Goal: Use online tool/utility: Utilize a website feature to perform a specific function

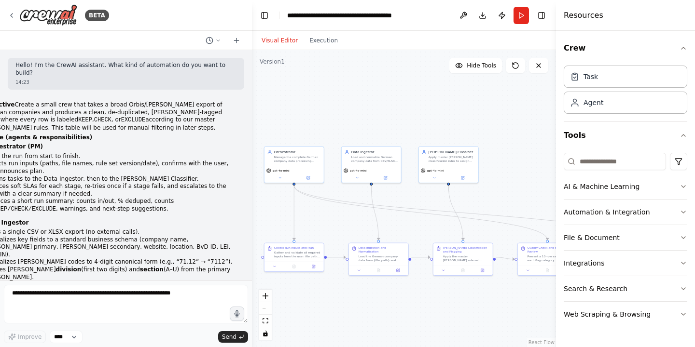
scroll to position [2719, 0]
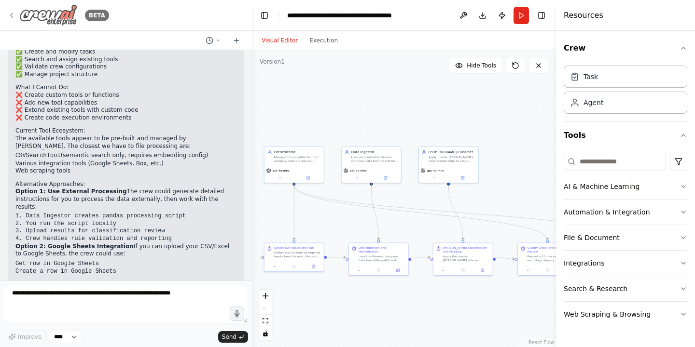
click at [30, 16] on img at bounding box center [48, 15] width 58 height 22
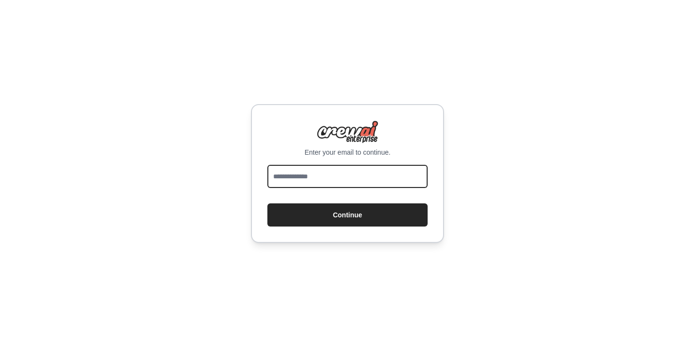
click at [341, 182] on input "email" at bounding box center [347, 176] width 160 height 23
type input "**********"
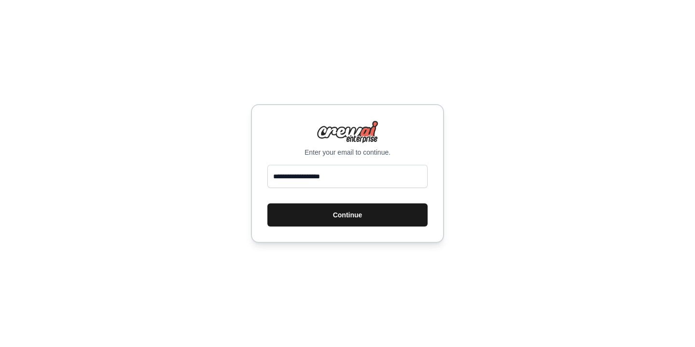
click at [350, 219] on button "Continue" at bounding box center [347, 215] width 160 height 23
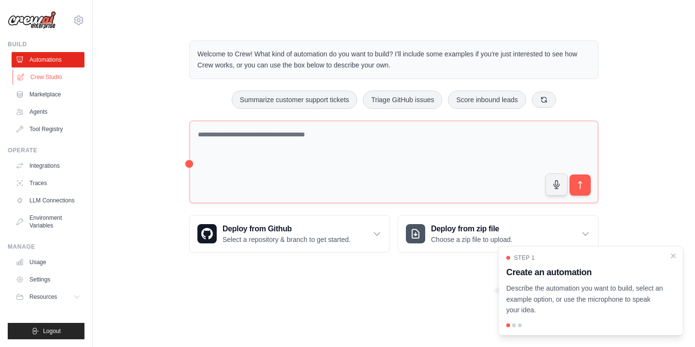
click at [46, 79] on link "Crew Studio" at bounding box center [49, 76] width 73 height 15
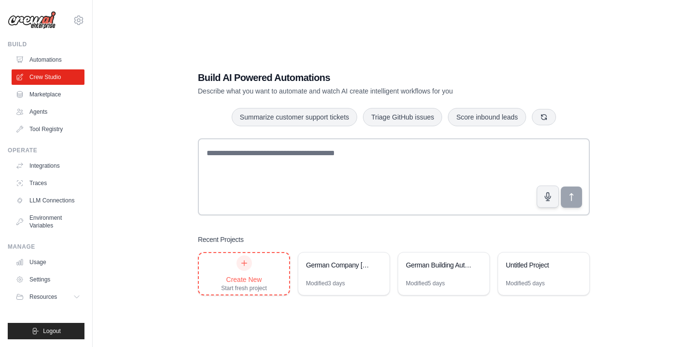
click at [245, 263] on icon at bounding box center [244, 263] width 8 height 8
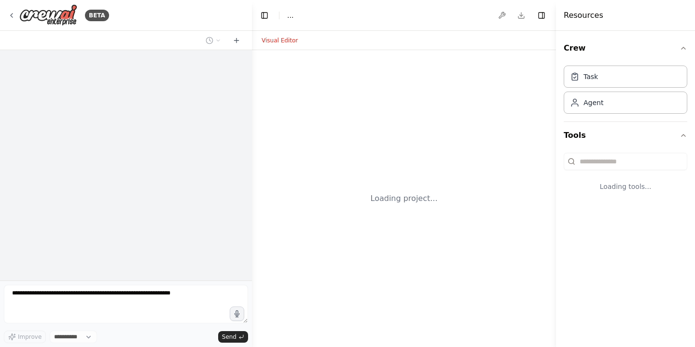
select select "****"
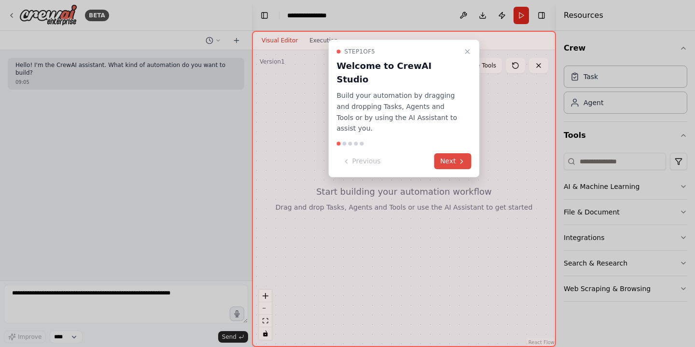
click at [452, 153] on button "Next" at bounding box center [452, 161] width 37 height 16
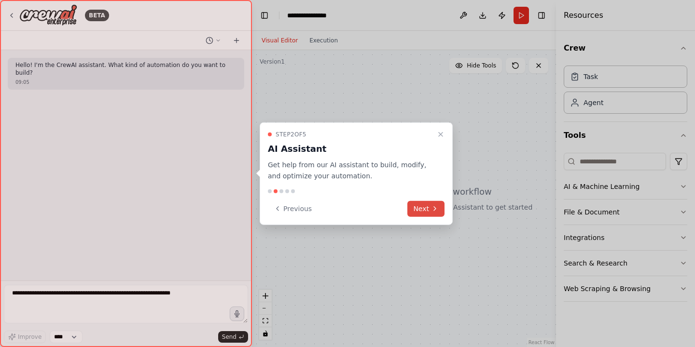
click at [423, 208] on button "Next" at bounding box center [425, 209] width 37 height 16
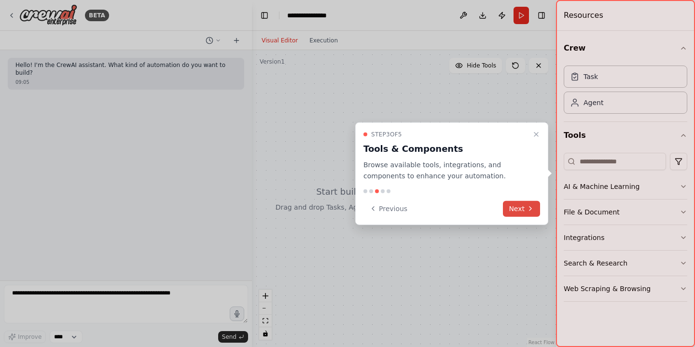
click at [529, 212] on button "Next" at bounding box center [521, 209] width 37 height 16
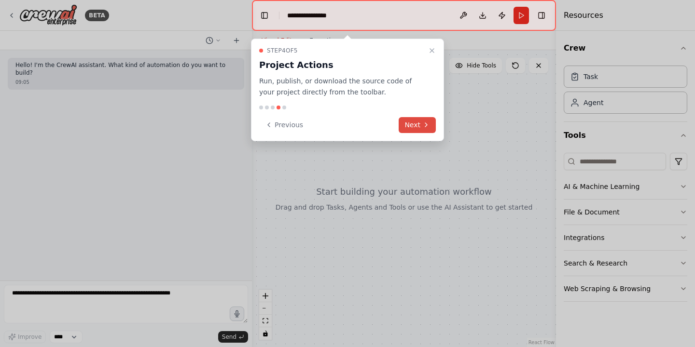
click at [417, 125] on button "Next" at bounding box center [416, 125] width 37 height 16
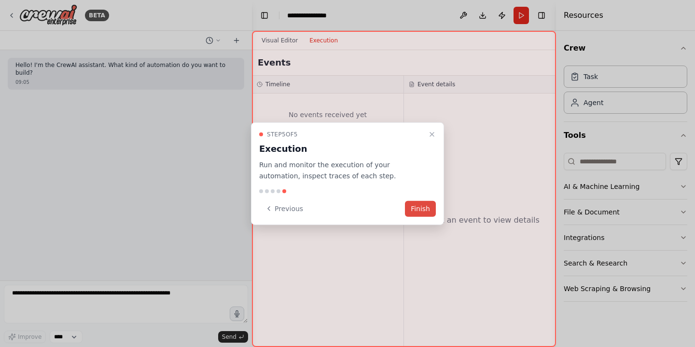
click at [420, 210] on button "Finish" at bounding box center [420, 209] width 31 height 16
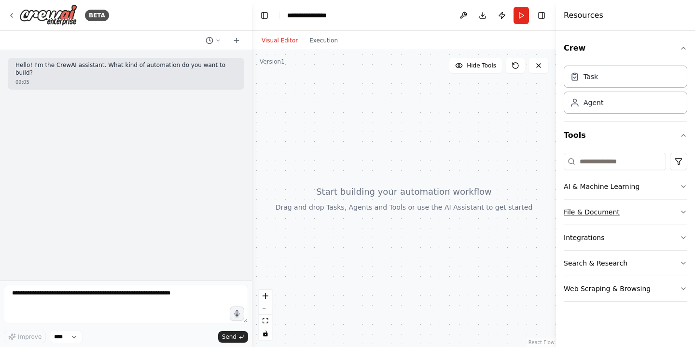
click at [681, 210] on icon "button" at bounding box center [683, 212] width 8 height 8
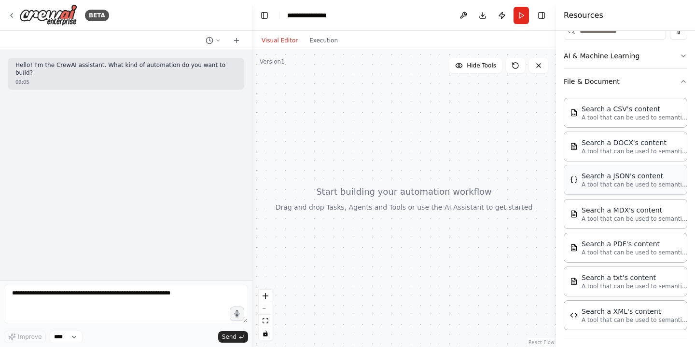
scroll to position [130, 0]
click at [611, 188] on p "A tool that can be used to semantic search a query from a JSON's content." at bounding box center [634, 185] width 106 height 8
click at [609, 178] on div "Search a JSON's content" at bounding box center [634, 177] width 106 height 10
click at [77, 79] on div "09:05" at bounding box center [125, 82] width 221 height 7
click at [51, 65] on p "Hello! I'm the CrewAI assistant. What kind of automation do you want to build?" at bounding box center [125, 69] width 221 height 15
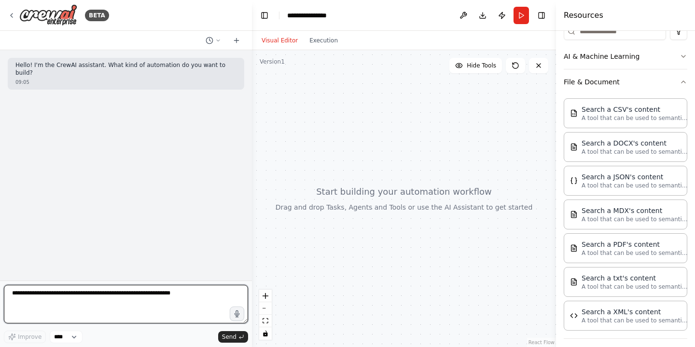
click at [22, 294] on textarea at bounding box center [126, 304] width 244 height 39
paste textarea "**********"
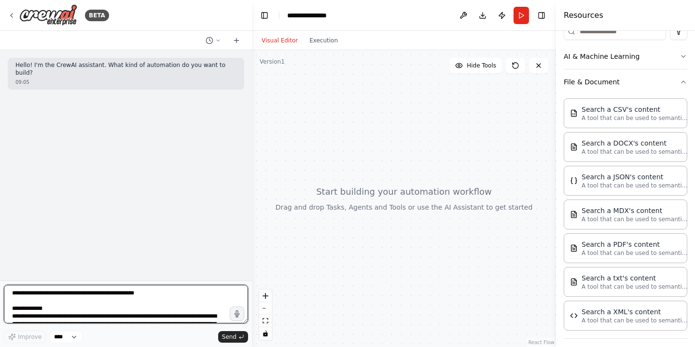
scroll to position [1316, 0]
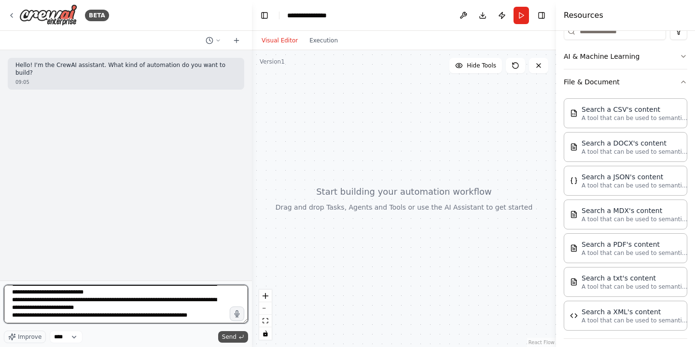
type textarea "**********"
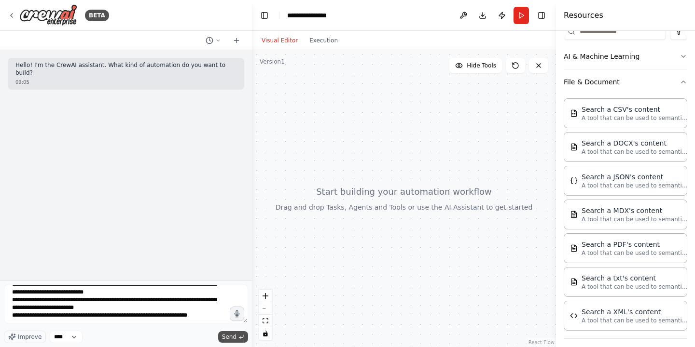
click at [233, 336] on span "Send" at bounding box center [229, 337] width 14 height 8
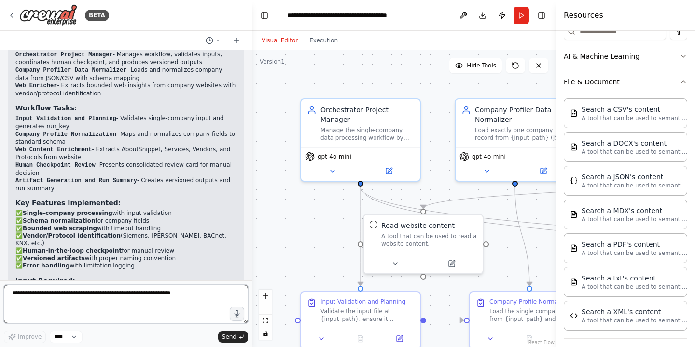
scroll to position [2254, 0]
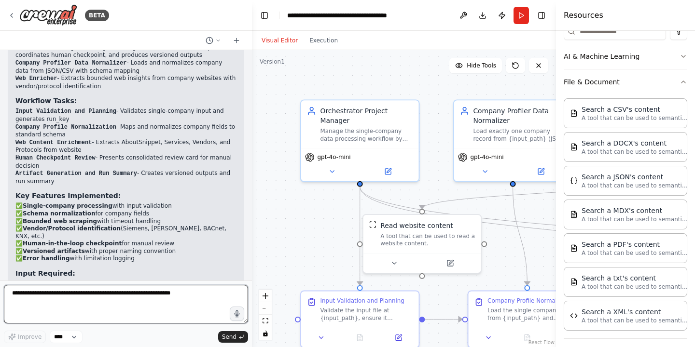
click at [249, 218] on div at bounding box center [250, 173] width 4 height 347
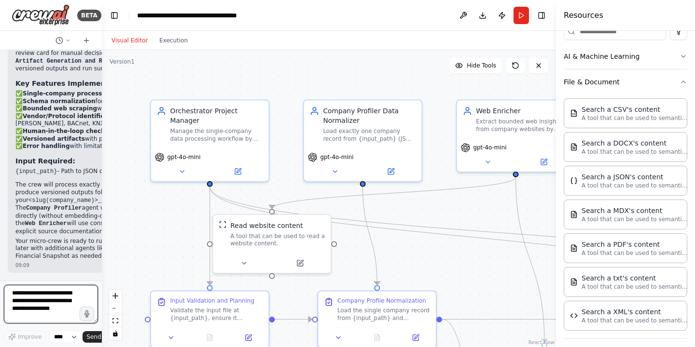
scroll to position [3301, 0]
drag, startPoint x: 249, startPoint y: 218, endPoint x: 95, endPoint y: 200, distance: 155.9
click at [95, 200] on div "BETA Hello! I'm the CrewAI assistant. What kind of automation do you want to bu…" at bounding box center [51, 173] width 102 height 347
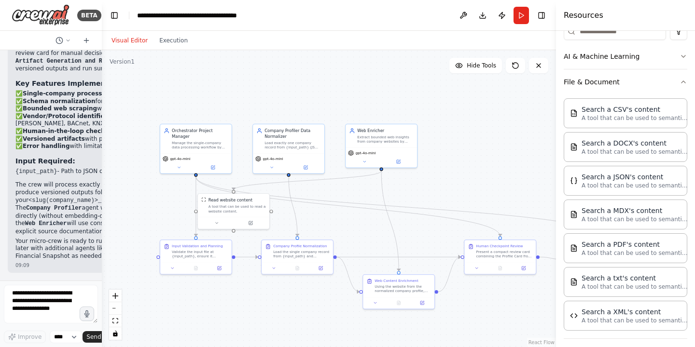
drag, startPoint x: 472, startPoint y: 260, endPoint x: 363, endPoint y: 223, distance: 114.7
click at [363, 223] on div ".deletable-edge-delete-btn { width: 20px; height: 20px; border: 0px solid #ffff…" at bounding box center [329, 198] width 454 height 297
drag, startPoint x: 248, startPoint y: 213, endPoint x: 504, endPoint y: 180, distance: 258.1
click at [504, 180] on div "Read website content A tool that can be used to read a website content." at bounding box center [490, 169] width 71 height 23
click at [213, 167] on icon at bounding box center [212, 165] width 3 height 3
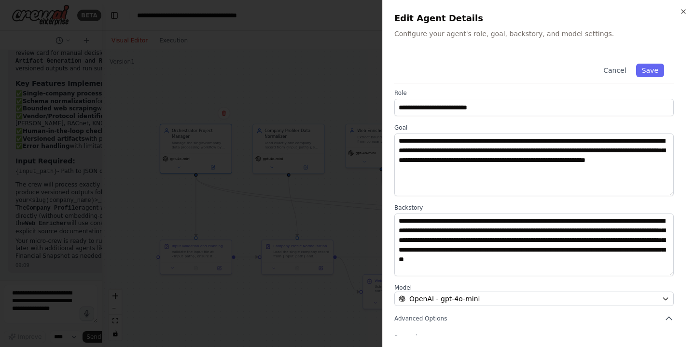
scroll to position [0, 0]
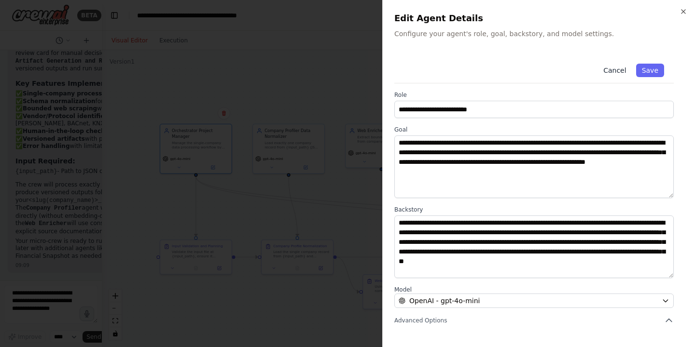
click at [620, 73] on button "Cancel" at bounding box center [614, 71] width 34 height 14
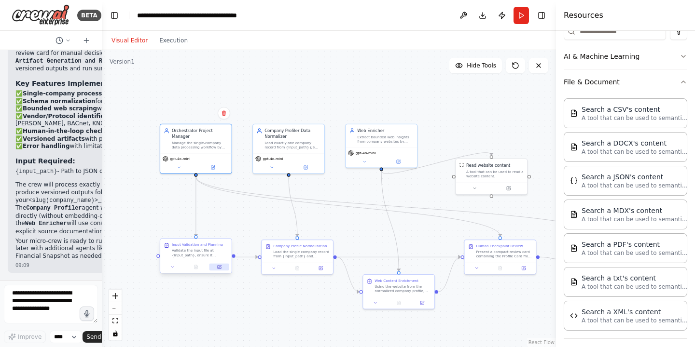
click at [220, 267] on icon at bounding box center [219, 266] width 3 height 3
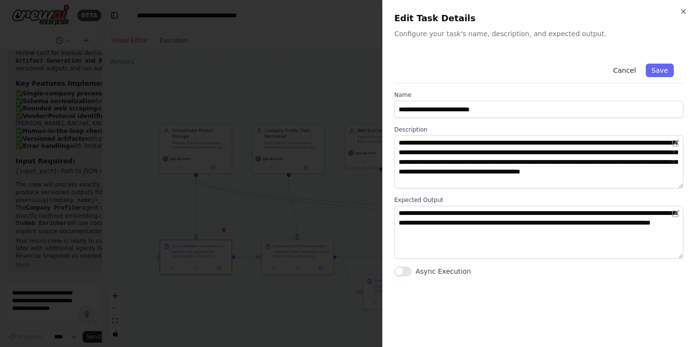
click at [624, 71] on button "Cancel" at bounding box center [624, 71] width 34 height 14
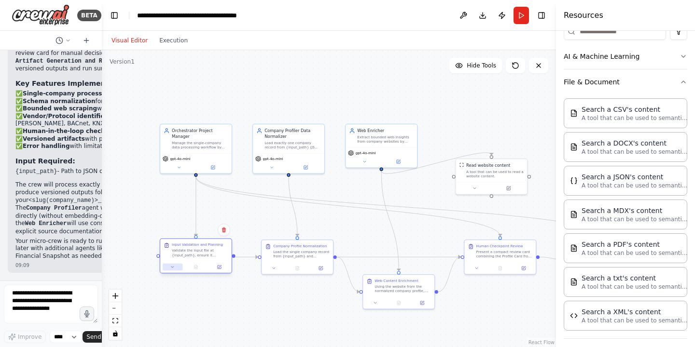
click at [173, 267] on icon at bounding box center [172, 267] width 5 height 5
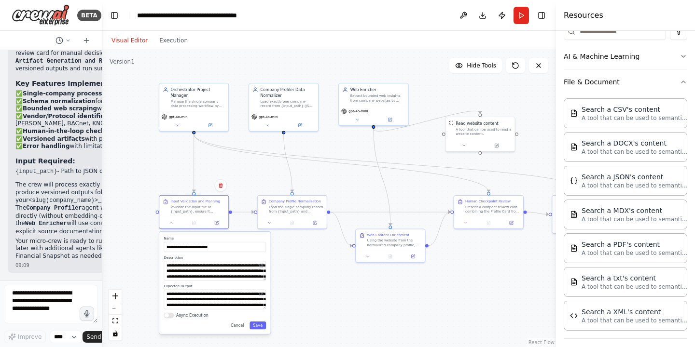
drag, startPoint x: 311, startPoint y: 330, endPoint x: 307, endPoint y: 283, distance: 47.4
click at [307, 283] on div ".deletable-edge-delete-btn { width: 20px; height: 20px; border: 0px solid #ffff…" at bounding box center [329, 198] width 454 height 297
click at [239, 326] on button "Cancel" at bounding box center [237, 326] width 20 height 8
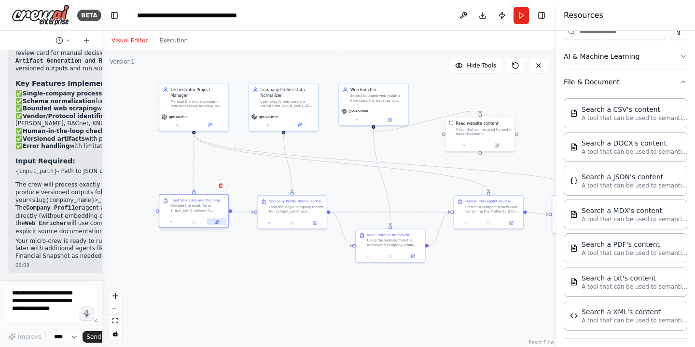
click at [216, 222] on icon at bounding box center [217, 221] width 2 height 2
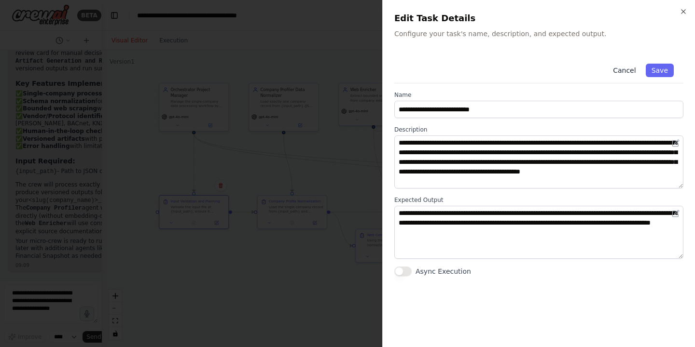
click at [632, 69] on button "Cancel" at bounding box center [624, 71] width 34 height 14
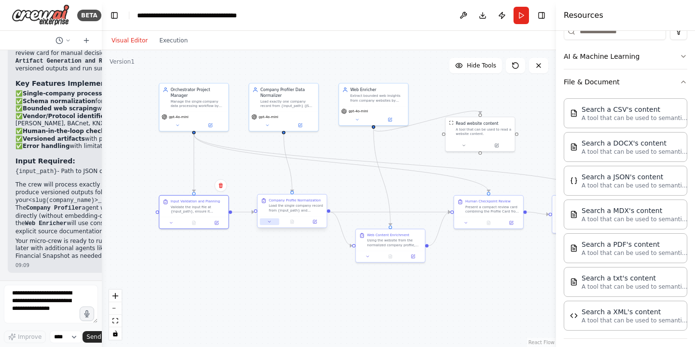
click at [269, 223] on icon at bounding box center [269, 221] width 4 height 4
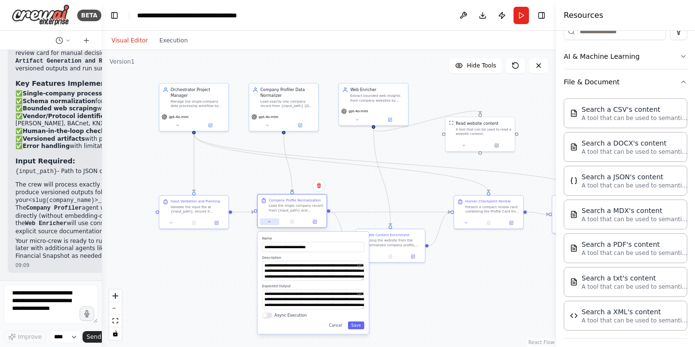
click at [269, 223] on icon at bounding box center [269, 221] width 4 height 4
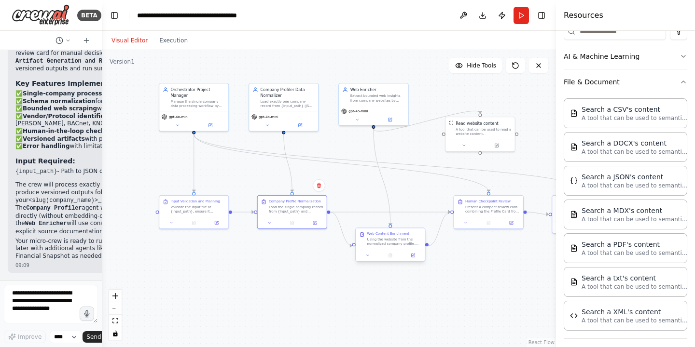
click at [368, 260] on div at bounding box center [389, 256] width 69 height 12
click at [368, 257] on icon at bounding box center [367, 255] width 4 height 4
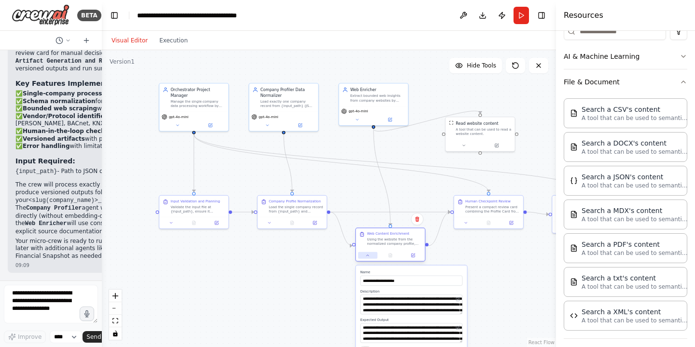
click at [368, 257] on icon at bounding box center [367, 255] width 4 height 4
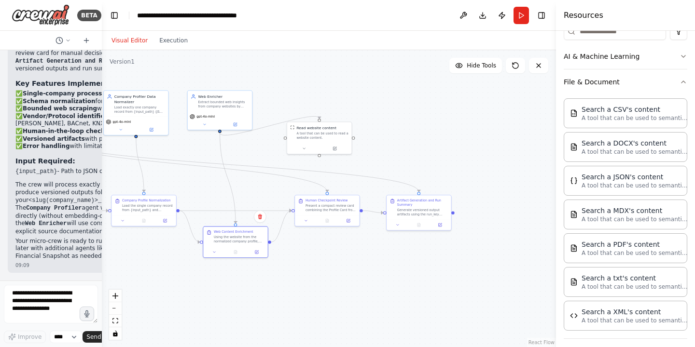
drag, startPoint x: 485, startPoint y: 249, endPoint x: 324, endPoint y: 245, distance: 161.6
click at [324, 245] on div ".deletable-edge-delete-btn { width: 20px; height: 20px; border: 0px solid #ffff…" at bounding box center [329, 198] width 454 height 297
click at [305, 220] on icon at bounding box center [305, 219] width 4 height 4
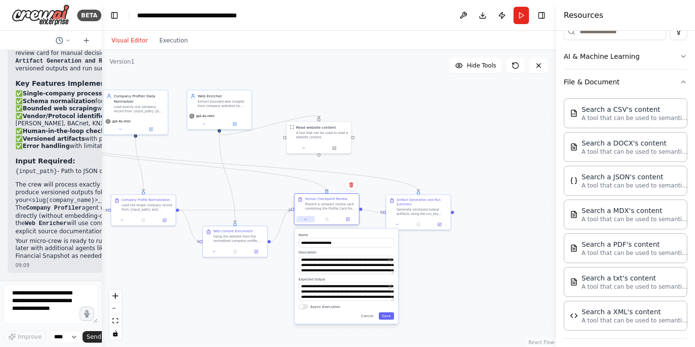
click at [305, 220] on icon at bounding box center [305, 219] width 4 height 4
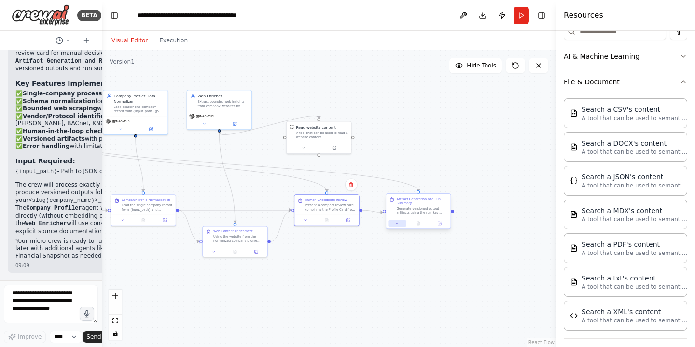
click at [397, 223] on icon at bounding box center [397, 223] width 2 height 1
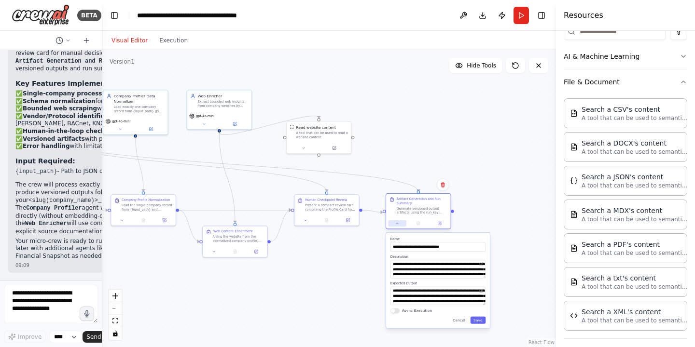
click at [397, 223] on icon at bounding box center [397, 223] width 2 height 1
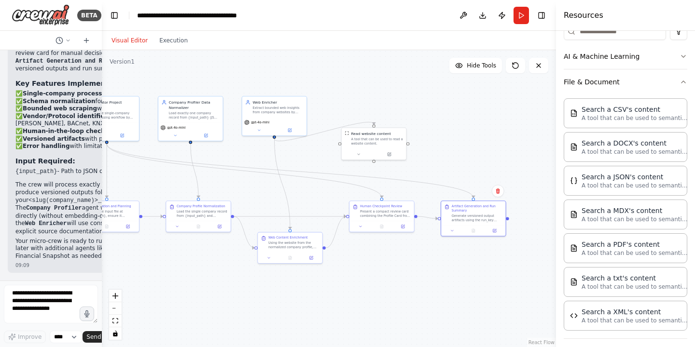
drag, startPoint x: 402, startPoint y: 271, endPoint x: 457, endPoint y: 277, distance: 55.3
click at [457, 277] on div ".deletable-edge-delete-btn { width: 20px; height: 20px; border: 0px solid #ffff…" at bounding box center [329, 198] width 454 height 297
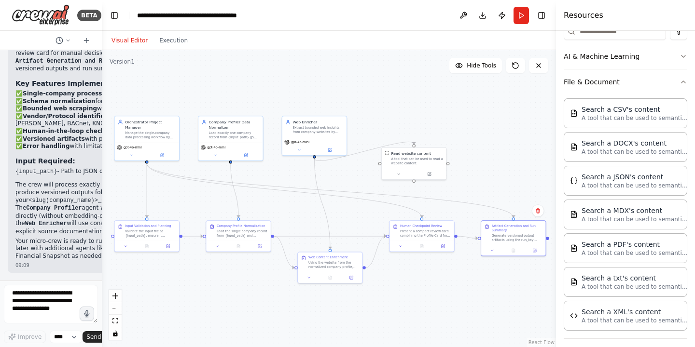
drag, startPoint x: 189, startPoint y: 284, endPoint x: 229, endPoint y: 304, distance: 44.6
click at [229, 304] on div ".deletable-edge-delete-btn { width: 20px; height: 20px; border: 0px solid #ffff…" at bounding box center [329, 198] width 454 height 297
click at [483, 16] on button "Download" at bounding box center [482, 15] width 15 height 17
